Goal: Information Seeking & Learning: Learn about a topic

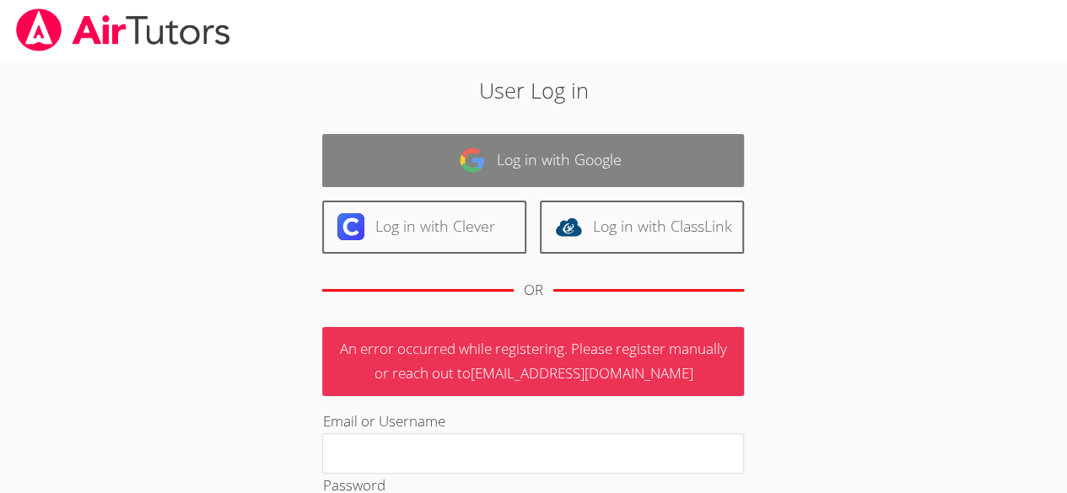
click at [435, 150] on link "Log in with Google" at bounding box center [533, 160] width 422 height 53
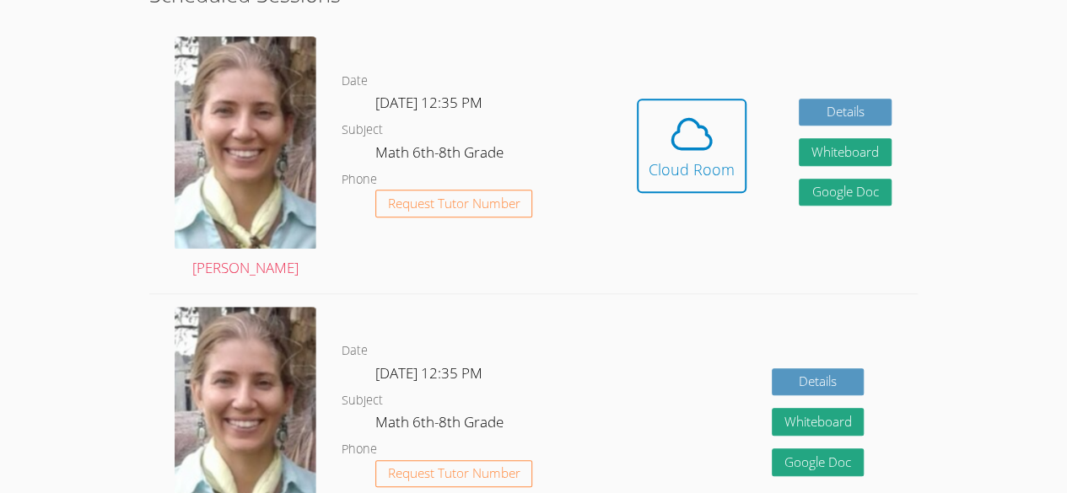
scroll to position [434, 0]
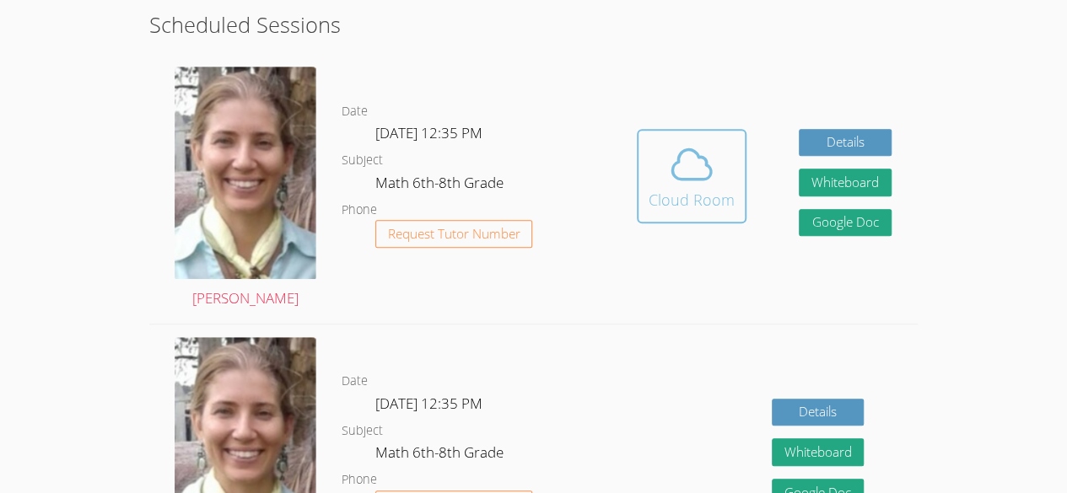
click at [713, 183] on icon at bounding box center [691, 164] width 47 height 47
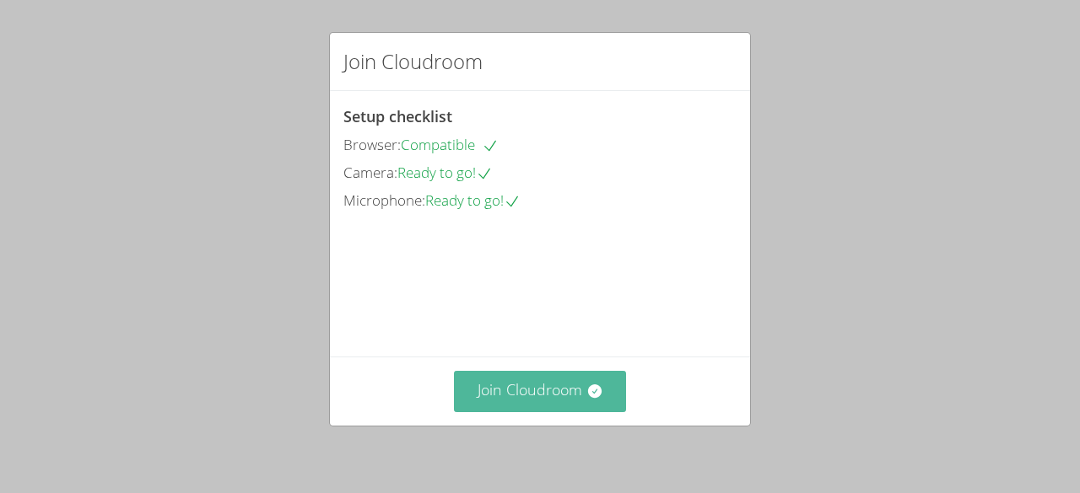
click at [532, 393] on button "Join Cloudroom" at bounding box center [540, 391] width 173 height 41
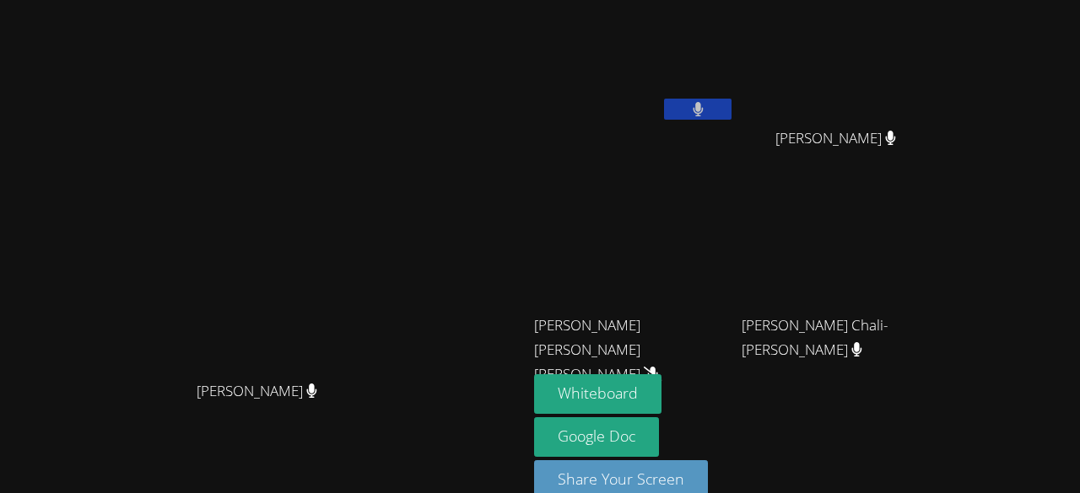
click at [731, 110] on button at bounding box center [697, 109] width 67 height 21
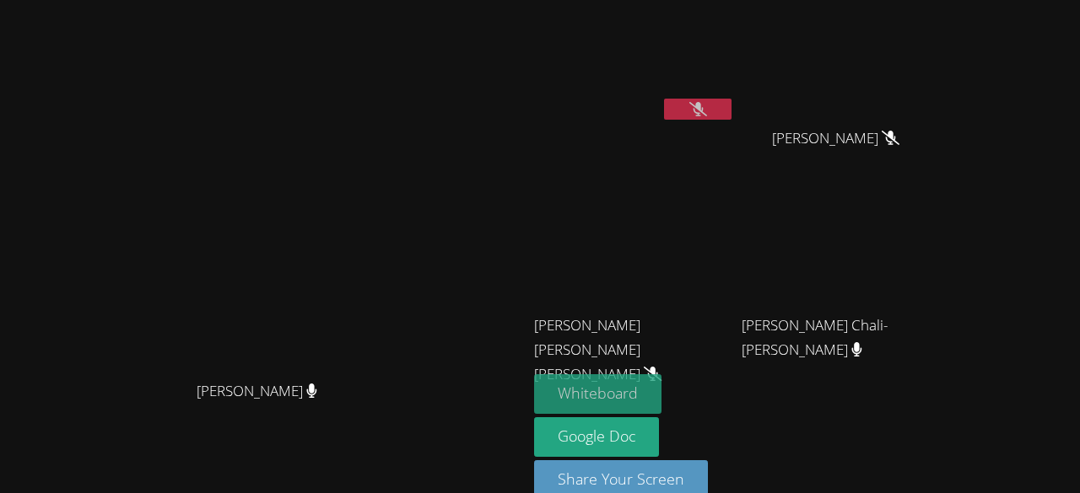
click at [661, 384] on button "Whiteboard" at bounding box center [597, 394] width 127 height 40
click at [661, 383] on button "Whiteboard" at bounding box center [597, 394] width 127 height 40
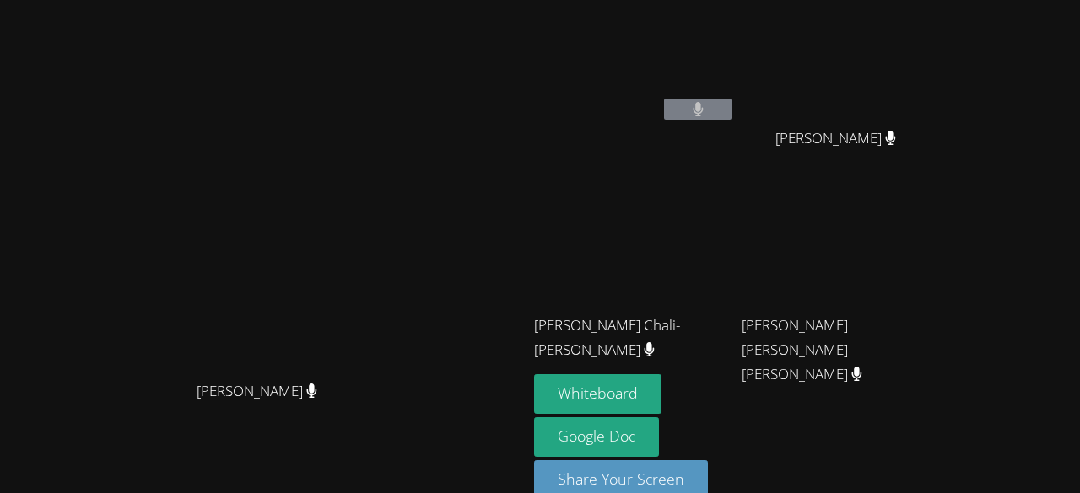
click at [735, 98] on video at bounding box center [634, 63] width 201 height 113
click at [703, 102] on icon at bounding box center [697, 109] width 11 height 14
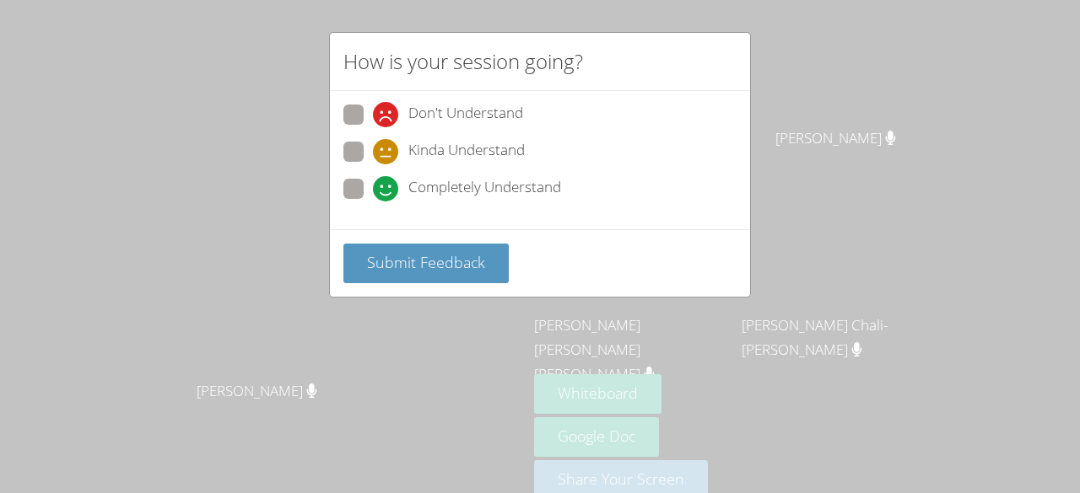
click at [366, 191] on label "Completely Understand" at bounding box center [452, 190] width 218 height 23
click at [373, 191] on input "Completely Understand" at bounding box center [380, 186] width 14 height 14
radio input "true"
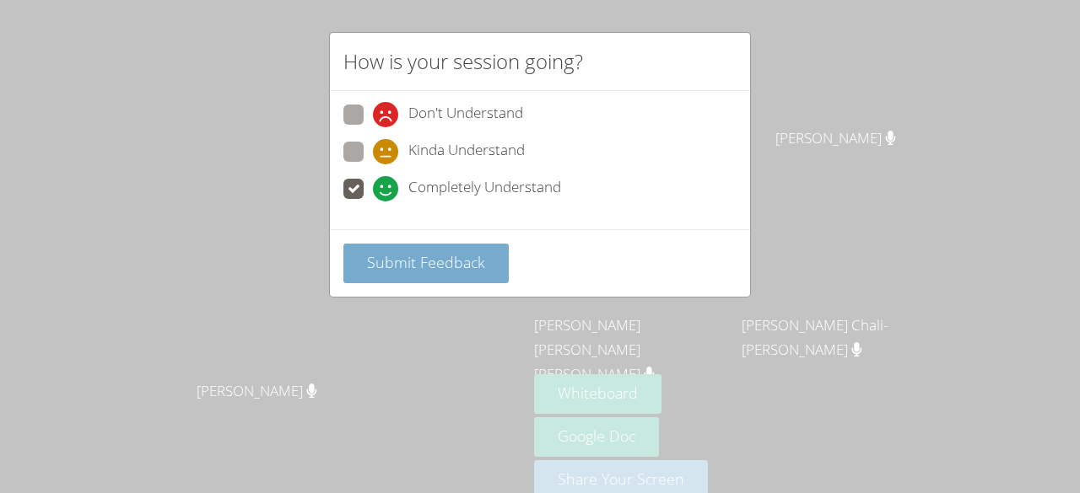
click at [408, 277] on button "Submit Feedback" at bounding box center [425, 264] width 165 height 40
